Goal: Ask a question

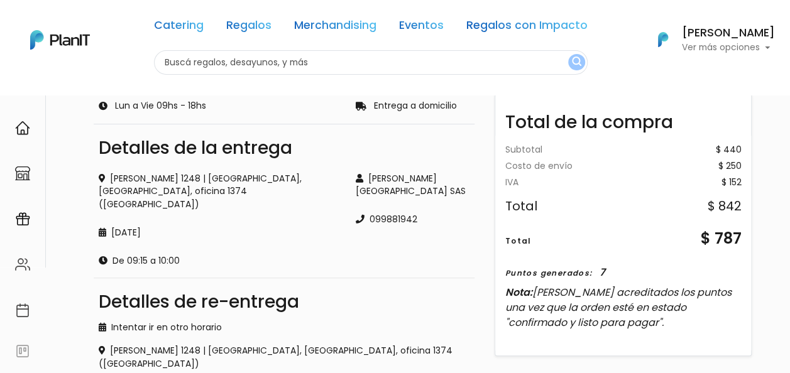
scroll to position [201, 0]
click at [29, 132] on img at bounding box center [22, 128] width 15 height 15
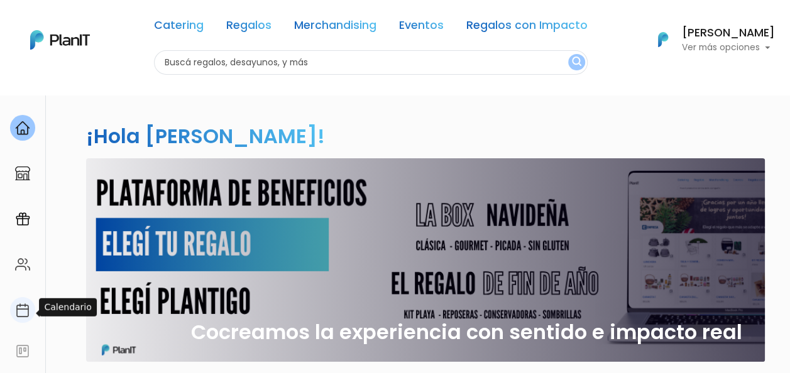
click at [26, 307] on img at bounding box center [22, 310] width 15 height 15
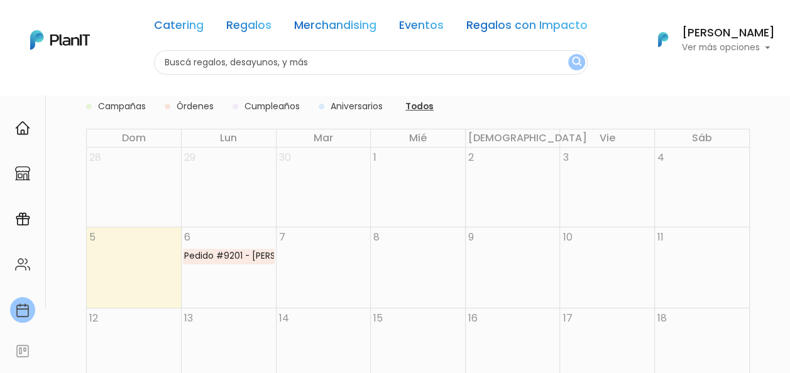
scroll to position [168, 0]
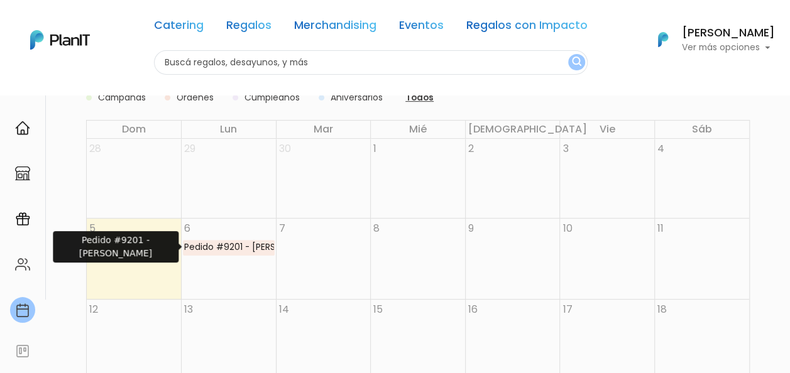
click at [238, 248] on div "Pedido #9201 - Mariana Dibello" at bounding box center [229, 248] width 91 height 14
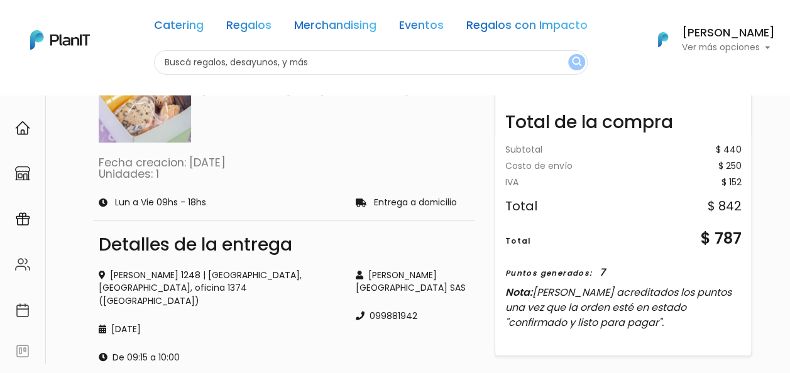
scroll to position [104, 0]
click at [26, 133] on img at bounding box center [22, 128] width 15 height 15
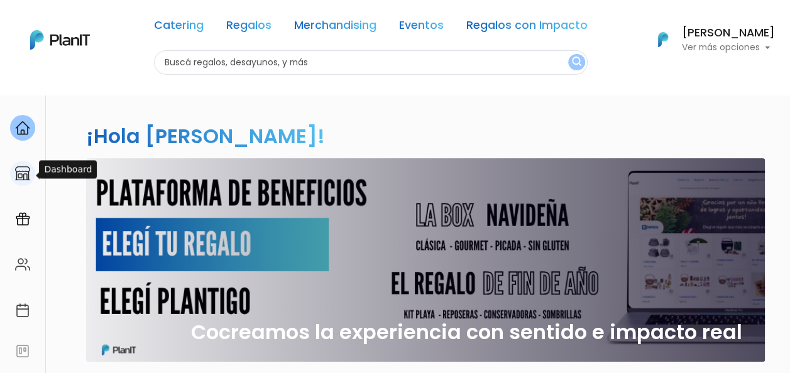
click at [26, 168] on img at bounding box center [22, 173] width 15 height 15
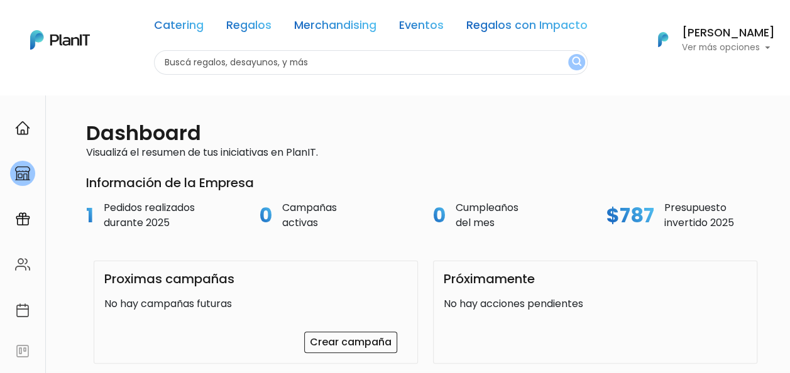
scroll to position [13, 0]
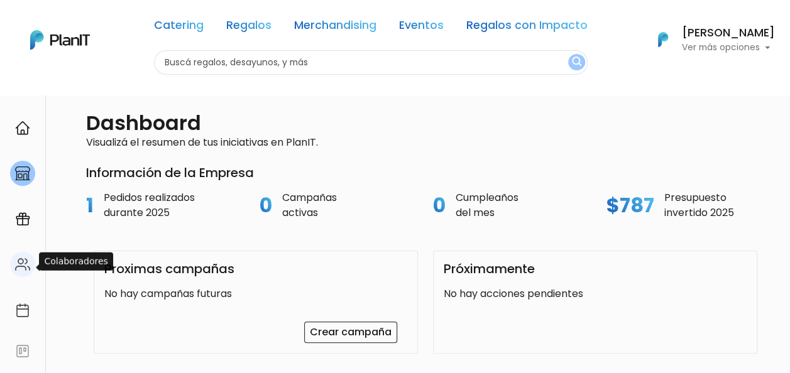
click at [21, 273] on div at bounding box center [22, 265] width 25 height 26
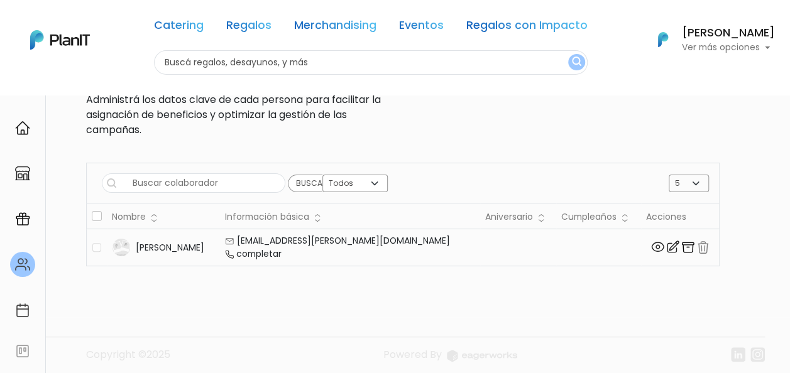
scroll to position [57, 0]
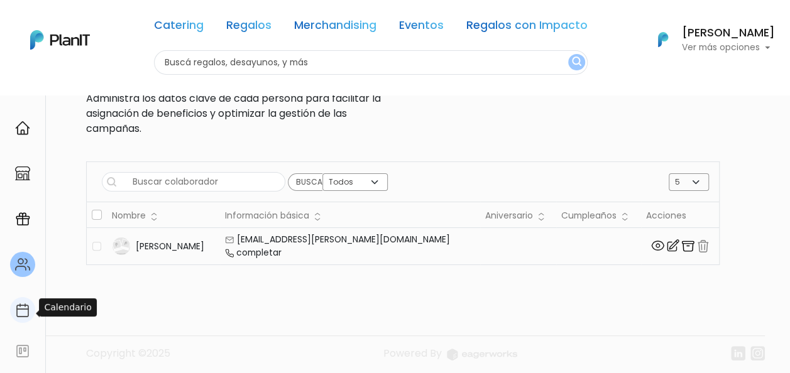
click at [20, 323] on div at bounding box center [22, 310] width 25 height 26
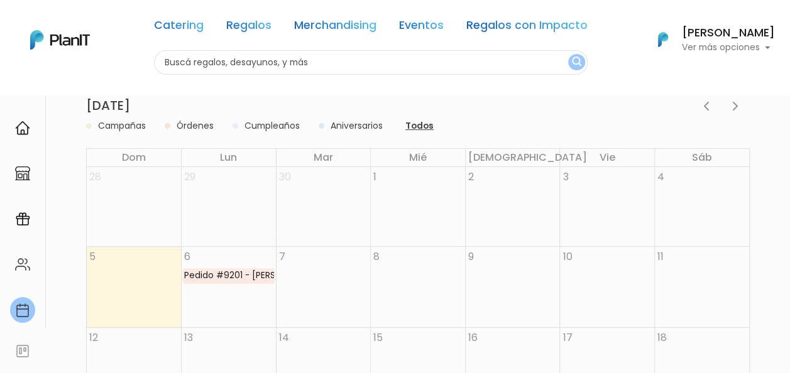
scroll to position [163, 0]
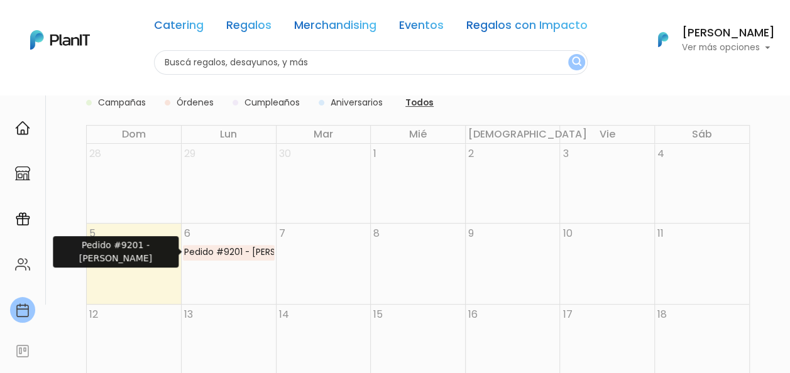
click at [234, 254] on div "Pedido #9201 - Mariana Dibello" at bounding box center [229, 253] width 91 height 14
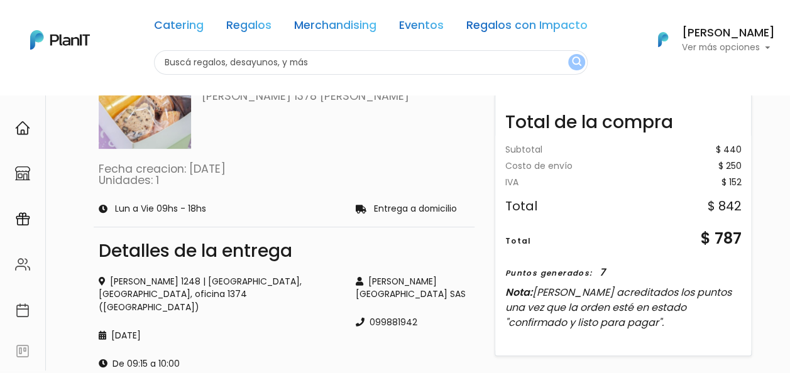
scroll to position [97, 0]
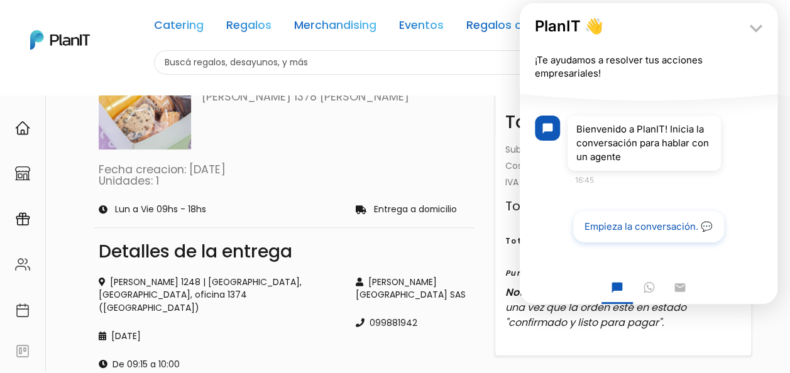
click at [671, 236] on button "Empieza la conversación. 💬" at bounding box center [648, 227] width 157 height 33
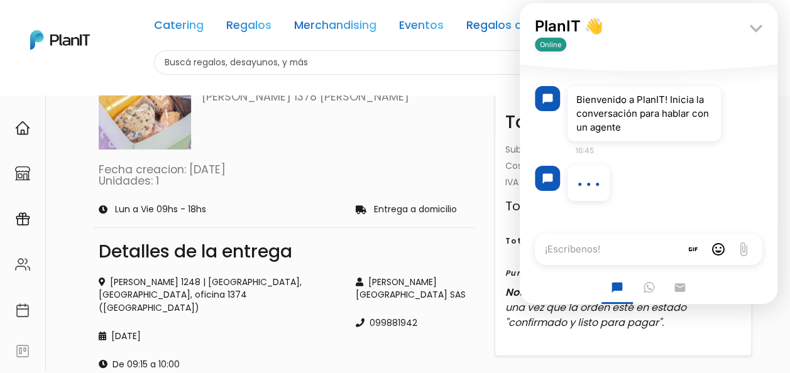
click at [629, 253] on textarea "¡Escríbenos!" at bounding box center [608, 249] width 146 height 31
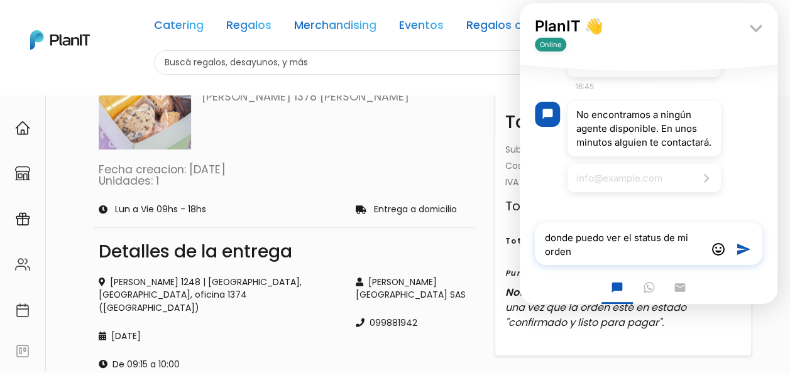
type textarea "donde puedo ver el status de mi orden_"
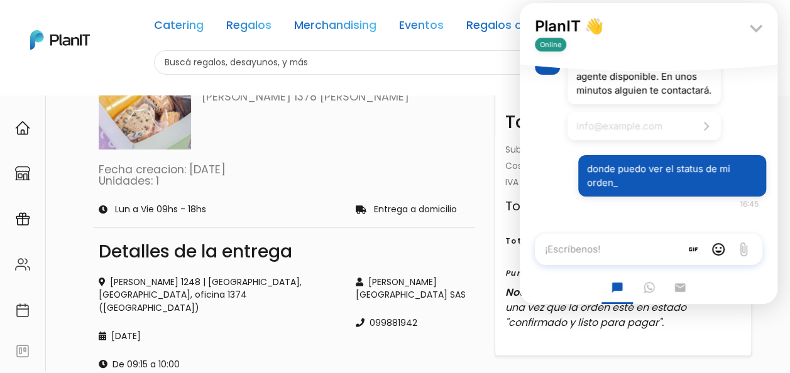
scroll to position [130, 0]
click at [759, 31] on icon "keyboard_arrow_down" at bounding box center [756, 28] width 25 height 25
